Goal: Information Seeking & Learning: Learn about a topic

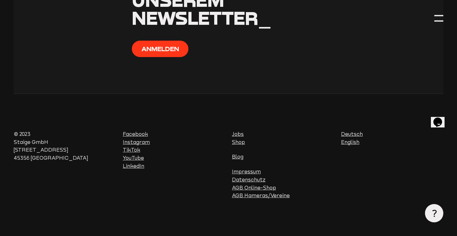
scroll to position [459, 0]
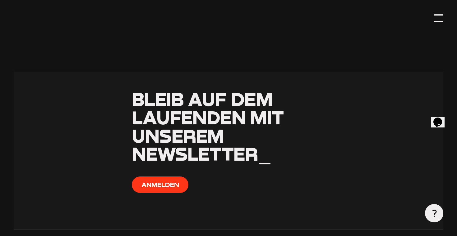
click at [437, 17] on div at bounding box center [438, 18] width 9 height 9
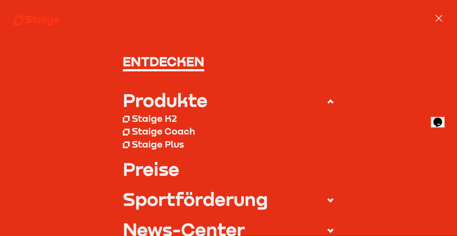
click at [166, 121] on div "Staige K2" at bounding box center [154, 118] width 45 height 11
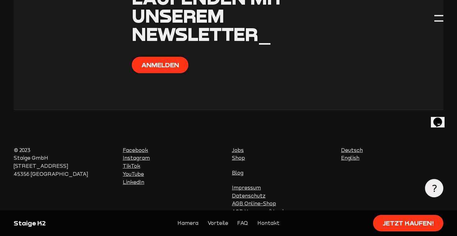
scroll to position [2804, 0]
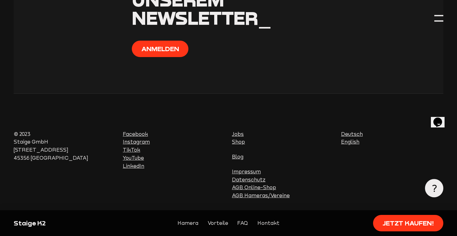
click at [240, 224] on link "FAQ" at bounding box center [242, 224] width 11 height 8
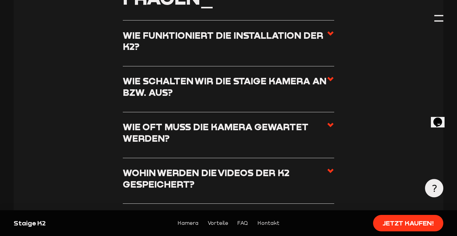
scroll to position [2111, 0]
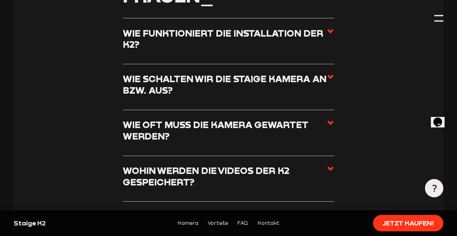
click at [303, 96] on h3 "Wie schalten wir die Staige Kamera an bzw. aus?" at bounding box center [225, 84] width 204 height 23
click at [0, 0] on input "Wie schalten wir die Staige Kamera an bzw. aus?" at bounding box center [0, 0] width 0 height 0
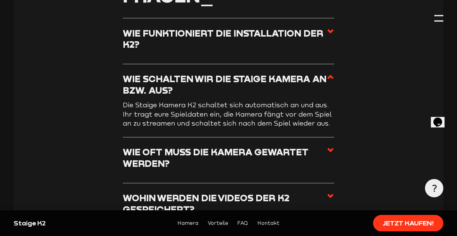
click at [303, 96] on h3 "Wie schalten wir die Staige Kamera an bzw. aus?" at bounding box center [225, 84] width 204 height 23
click at [0, 0] on input "Wie schalten wir die Staige Kamera an bzw. aus?" at bounding box center [0, 0] width 0 height 0
click at [328, 89] on span at bounding box center [329, 86] width 7 height 27
click at [0, 0] on input "Wie schalten wir die Staige Kamera an bzw. aus?" at bounding box center [0, 0] width 0 height 0
click at [330, 81] on icon at bounding box center [329, 76] width 7 height 7
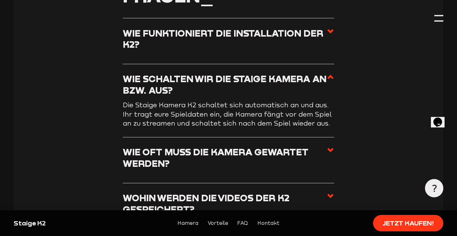
click at [0, 0] on input "Wie schalten wir die Staige Kamera an bzw. aus?" at bounding box center [0, 0] width 0 height 0
click at [303, 169] on h3 "Wie oft muss die Kamera gewartet werden?" at bounding box center [225, 158] width 204 height 23
click at [0, 0] on input "Wie oft muss die Kamera gewartet werden?" at bounding box center [0, 0] width 0 height 0
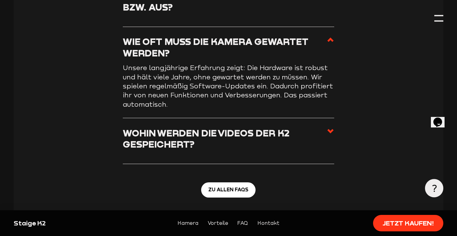
scroll to position [2197, 0]
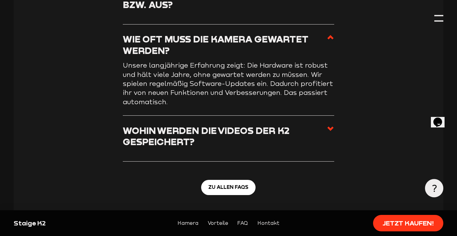
click at [309, 140] on li "Wohin werden die Videos der K2  gespeichert? Die Kamera streamt eure Spiele aut…" at bounding box center [228, 139] width 211 height 46
click at [331, 131] on use at bounding box center [330, 129] width 6 height 4
click at [0, 0] on input "Wohin werden die Videos der K2  gespeichert?" at bounding box center [0, 0] width 0 height 0
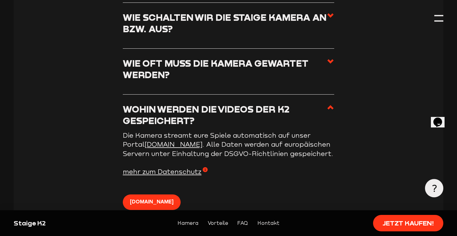
scroll to position [2166, 0]
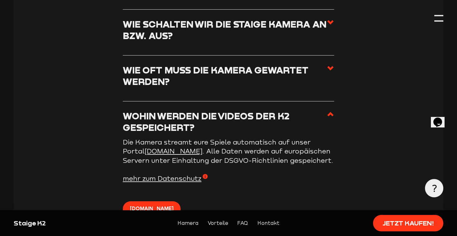
click at [328, 26] on icon at bounding box center [329, 22] width 7 height 7
click at [0, 0] on input "Wie schalten wir die Staige Kamera an bzw. aus?" at bounding box center [0, 0] width 0 height 0
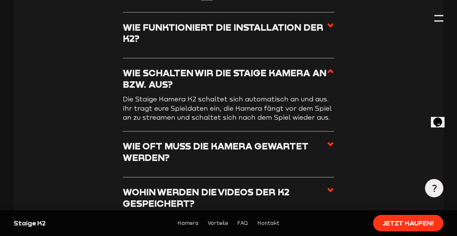
scroll to position [2114, 0]
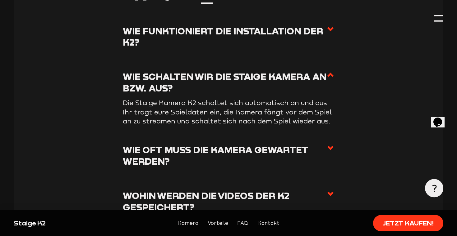
click at [328, 36] on li "Wie funktioniert die Installation der K2? Das geht ganz einfach über Plug-and-P…" at bounding box center [228, 39] width 211 height 46
click at [329, 31] on use at bounding box center [330, 29] width 6 height 4
click at [0, 0] on input "Wie funktioniert die Installation der K2?" at bounding box center [0, 0] width 0 height 0
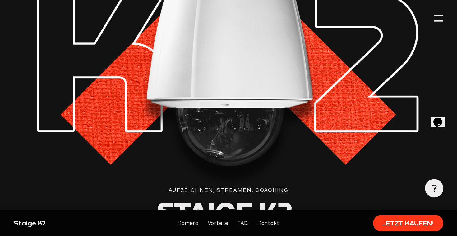
scroll to position [0, 0]
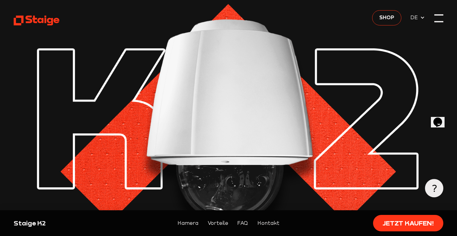
click at [434, 15] on div at bounding box center [438, 18] width 9 height 9
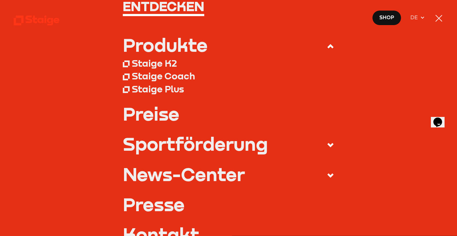
scroll to position [58, 0]
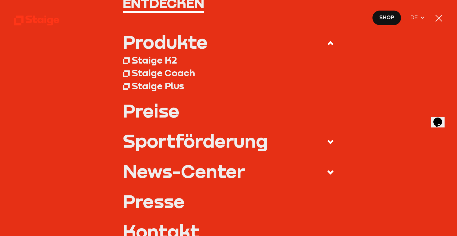
click at [162, 115] on link "Preise" at bounding box center [228, 111] width 211 height 18
